Goal: Use online tool/utility: Utilize a website feature to perform a specific function

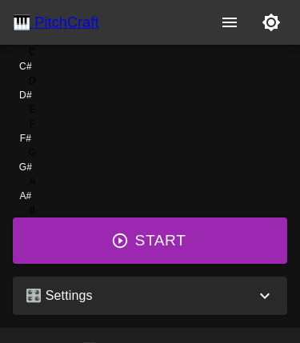
click at [233, 264] on button "Start" at bounding box center [150, 240] width 274 height 46
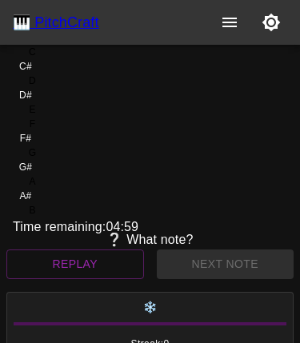
click at [52, 131] on div "F" at bounding box center [32, 124] width 39 height 14
click at [31, 145] on div "F#" at bounding box center [25, 138] width 11 height 14
click at [38, 160] on div "G#" at bounding box center [26, 167] width 26 height 14
click at [31, 189] on div "A#" at bounding box center [25, 196] width 12 height 14
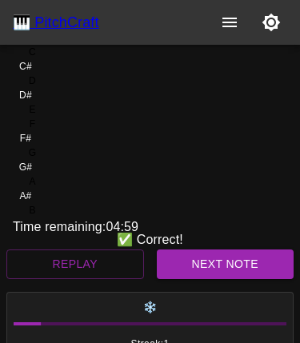
click at [52, 217] on div "B" at bounding box center [32, 210] width 39 height 14
click at [214, 279] on button "Next Note" at bounding box center [225, 264] width 137 height 30
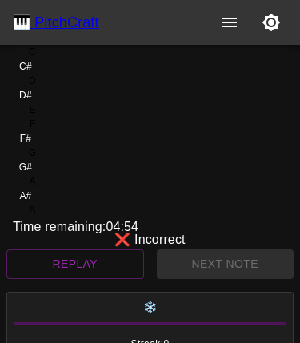
click at [48, 59] on div "C" at bounding box center [32, 52] width 39 height 14
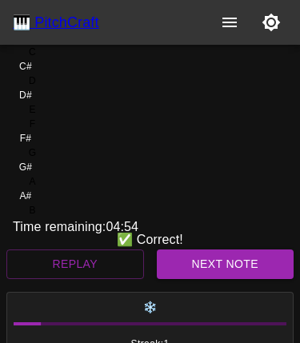
click at [38, 74] on div "C#" at bounding box center [26, 66] width 26 height 14
click at [239, 279] on button "Next Note" at bounding box center [225, 264] width 137 height 30
click at [52, 88] on div "D" at bounding box center [32, 81] width 39 height 14
click at [212, 279] on button "Next Note" at bounding box center [225, 264] width 137 height 30
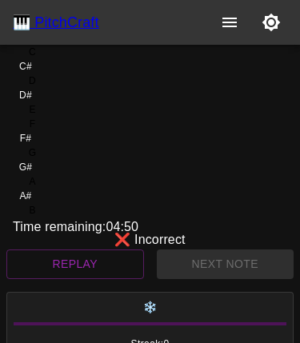
click at [52, 213] on div "B" at bounding box center [32, 210] width 39 height 14
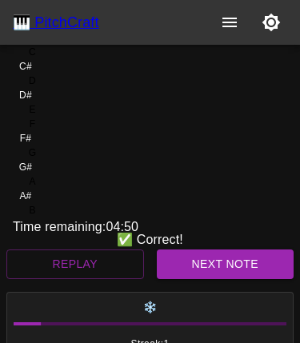
click at [52, 189] on div "A" at bounding box center [32, 181] width 39 height 14
click at [245, 279] on button "Next Note" at bounding box center [225, 264] width 137 height 30
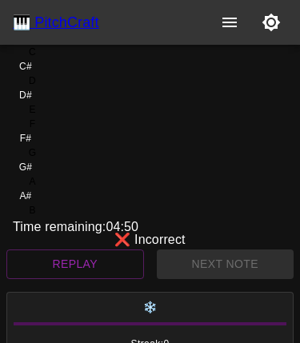
click at [52, 88] on div "D" at bounding box center [32, 81] width 39 height 14
click at [52, 117] on div "E" at bounding box center [32, 109] width 39 height 14
click at [52, 131] on div "F" at bounding box center [32, 124] width 39 height 14
click at [38, 145] on div "F#" at bounding box center [26, 138] width 26 height 14
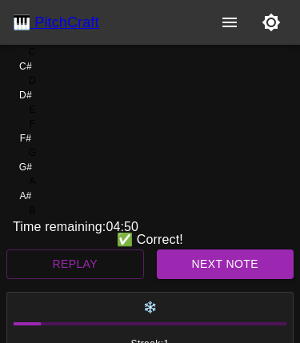
click at [52, 160] on div "G" at bounding box center [32, 152] width 39 height 14
click at [38, 160] on div "G#" at bounding box center [26, 167] width 26 height 14
click at [52, 160] on div "G" at bounding box center [32, 152] width 39 height 14
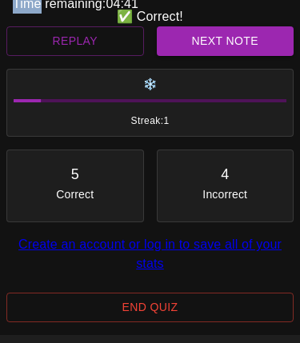
scroll to position [238, 0]
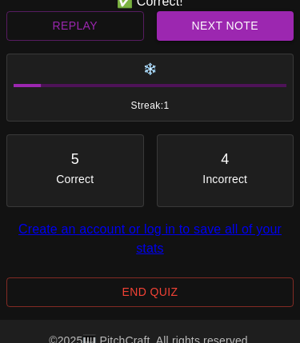
click at [255, 255] on link "Create an account or log in to save all of your stats" at bounding box center [149, 238] width 263 height 33
